Goal: Transaction & Acquisition: Purchase product/service

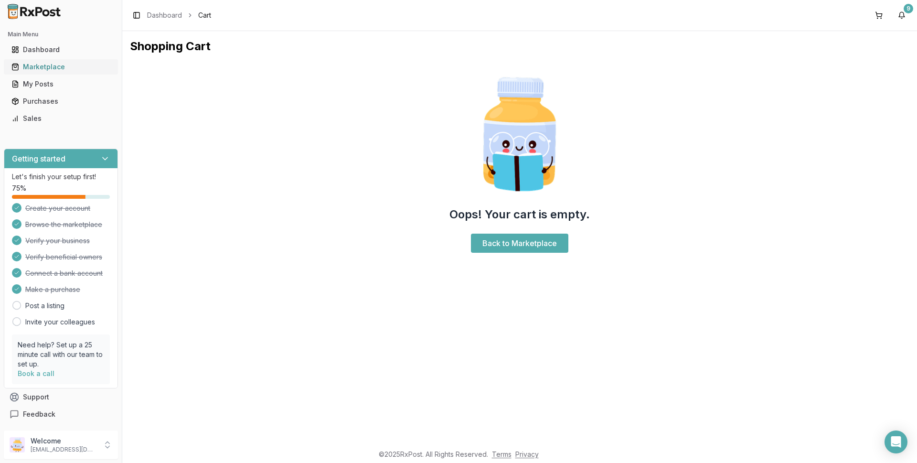
click at [50, 66] on div "Marketplace" at bounding box center [60, 67] width 99 height 10
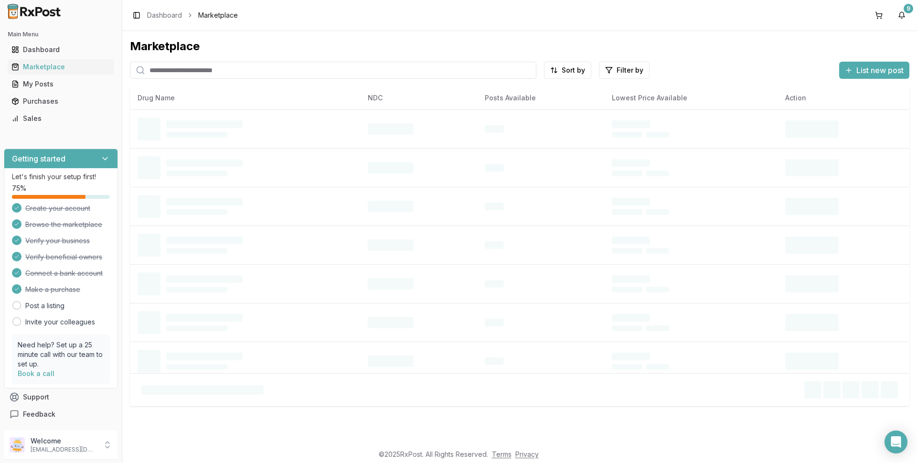
click at [169, 73] on input "search" at bounding box center [333, 70] width 407 height 17
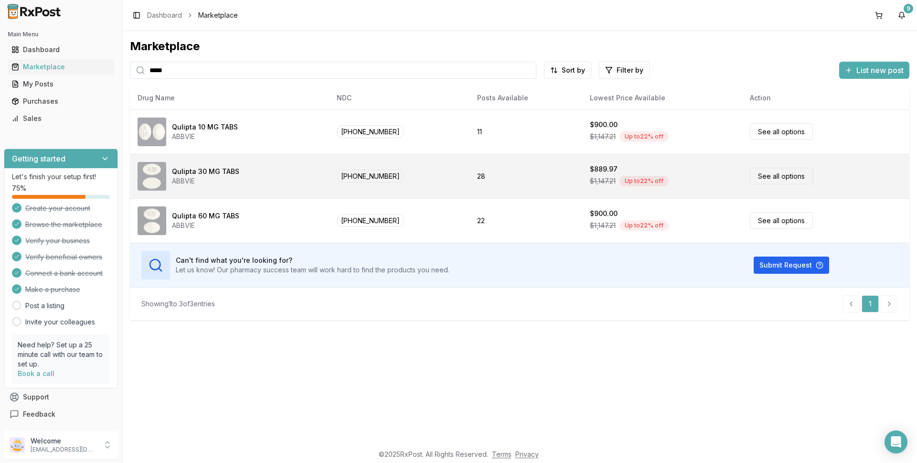
type input "*****"
click at [764, 178] on link "See all options" at bounding box center [781, 176] width 63 height 17
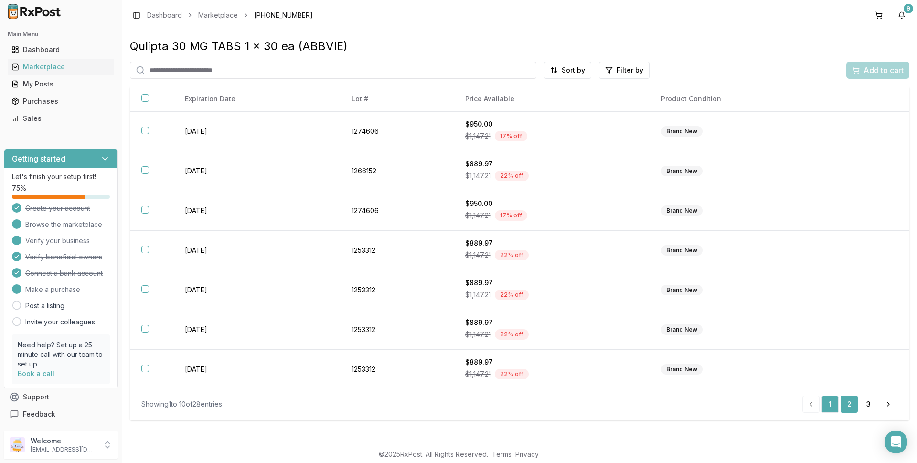
click at [852, 406] on link "2" at bounding box center [849, 404] width 17 height 17
click at [868, 404] on link "3" at bounding box center [868, 404] width 17 height 17
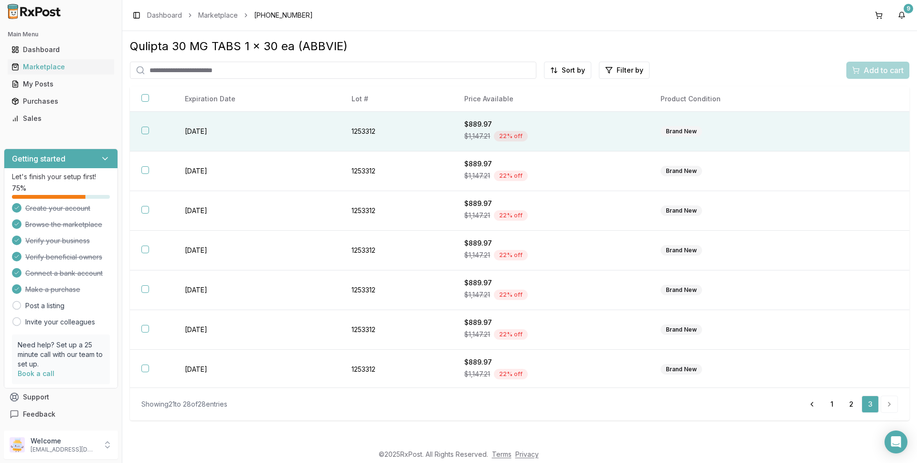
click at [141, 130] on button "button" at bounding box center [145, 131] width 8 height 8
click at [872, 71] on span "Add to cart" at bounding box center [884, 69] width 40 height 11
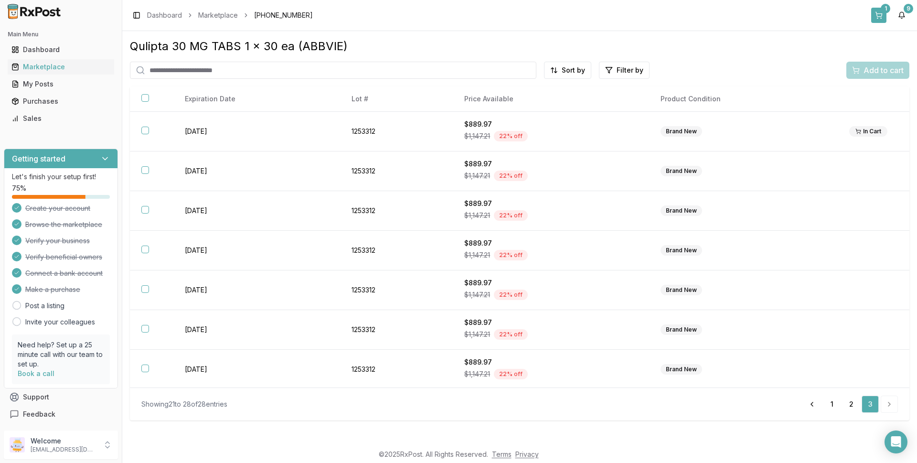
click at [881, 14] on button "1" at bounding box center [878, 15] width 15 height 15
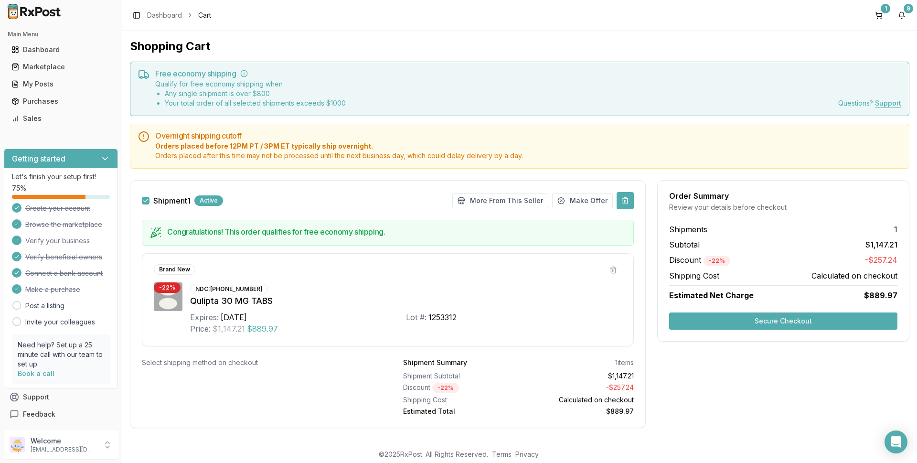
click at [623, 199] on button at bounding box center [625, 200] width 17 height 17
